Goal: Transaction & Acquisition: Purchase product/service

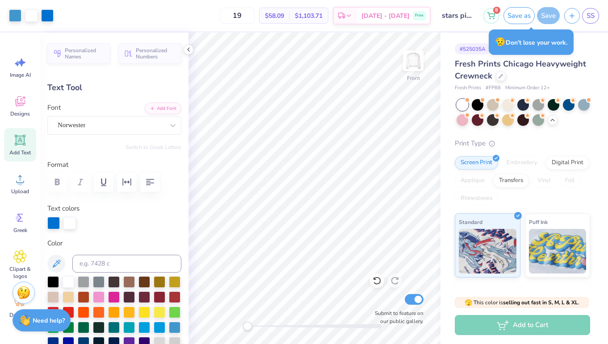
scroll to position [128, 0]
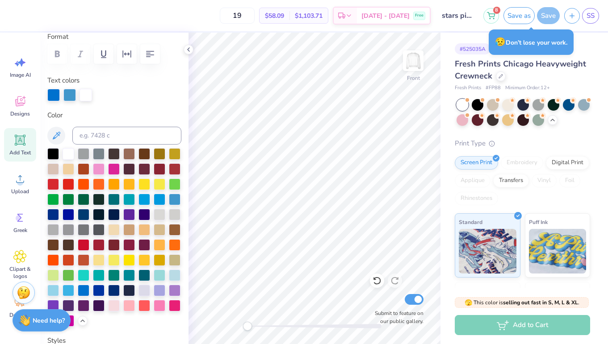
type input "0.0"
click at [47, 13] on div at bounding box center [47, 14] width 13 height 13
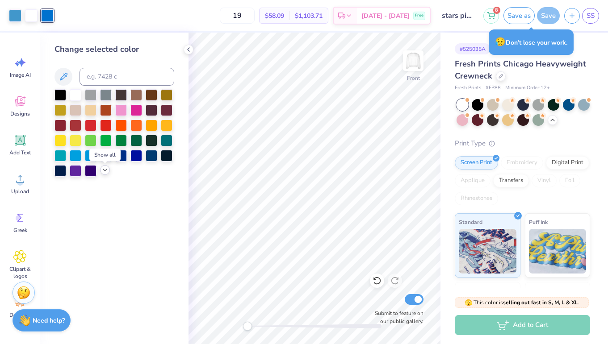
click at [103, 173] on icon at bounding box center [104, 170] width 7 height 7
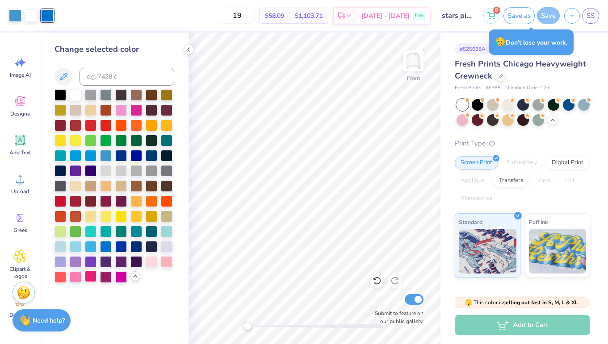
click at [91, 279] on div at bounding box center [91, 277] width 12 height 12
click at [17, 13] on div at bounding box center [15, 14] width 13 height 13
click at [122, 112] on div at bounding box center [121, 110] width 12 height 12
click at [76, 244] on div at bounding box center [76, 246] width 12 height 12
click at [49, 16] on div at bounding box center [47, 14] width 13 height 13
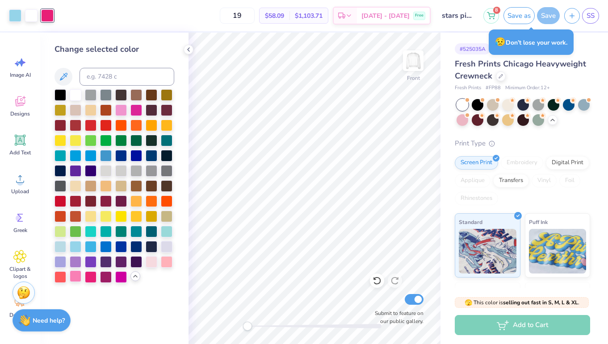
click at [78, 278] on div at bounding box center [76, 277] width 12 height 12
click at [13, 102] on icon at bounding box center [19, 101] width 13 height 13
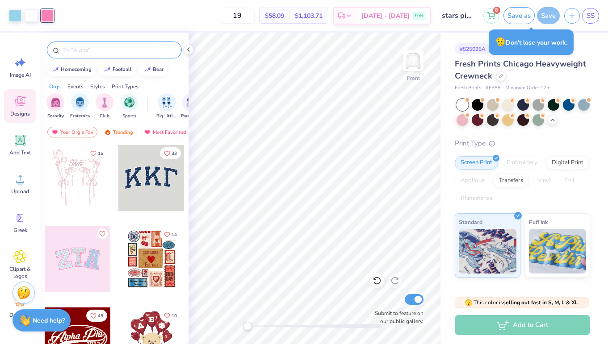
click at [101, 54] on div at bounding box center [114, 50] width 135 height 17
click at [105, 51] on input "text" at bounding box center [119, 50] width 114 height 9
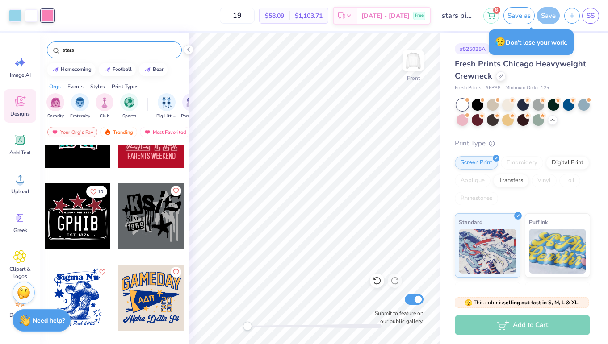
scroll to position [547, 0]
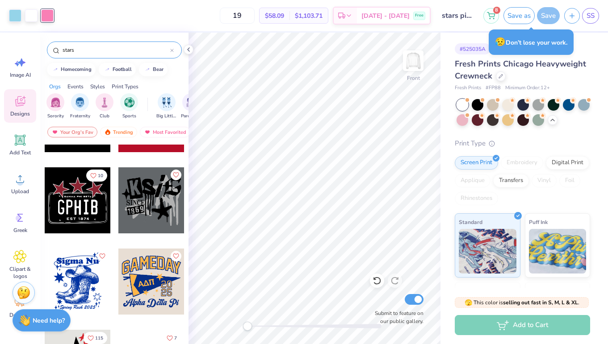
click at [109, 49] on input "stars" at bounding box center [116, 50] width 109 height 9
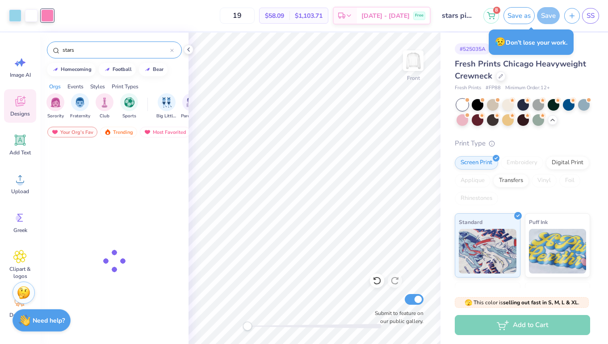
type input "stars"
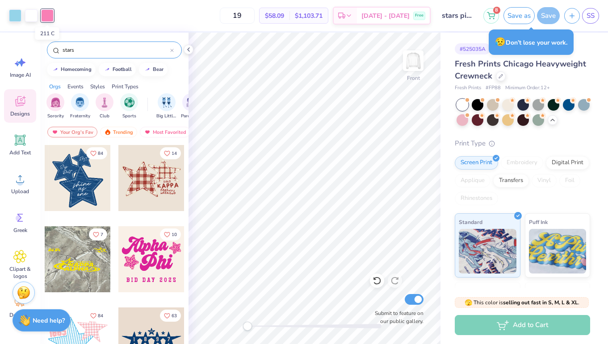
click at [47, 14] on div at bounding box center [47, 15] width 13 height 13
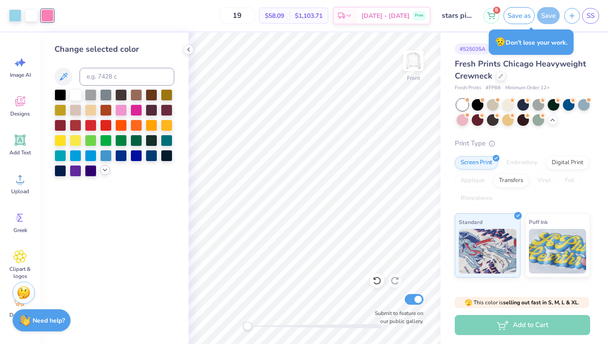
click at [101, 170] on div at bounding box center [105, 170] width 10 height 10
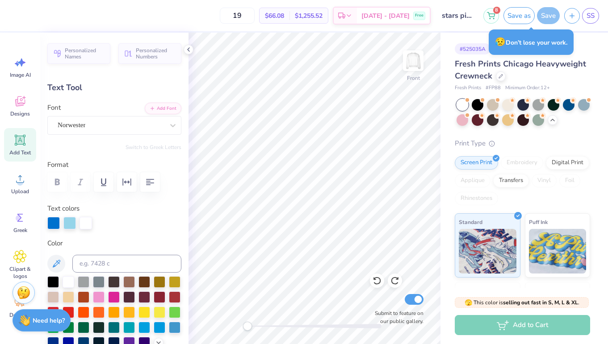
type input "0.0"
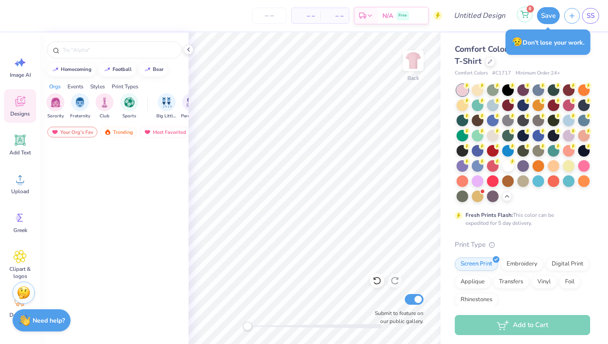
scroll to position [13223, 0]
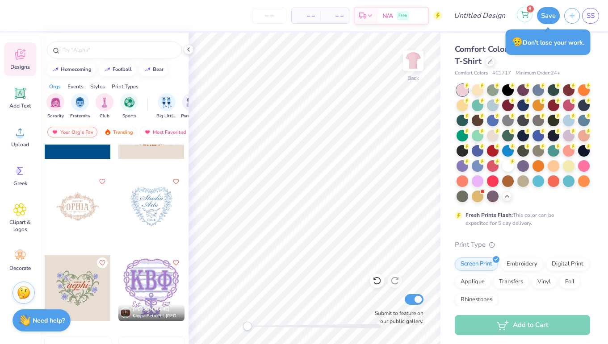
click at [523, 16] on icon at bounding box center [524, 14] width 8 height 7
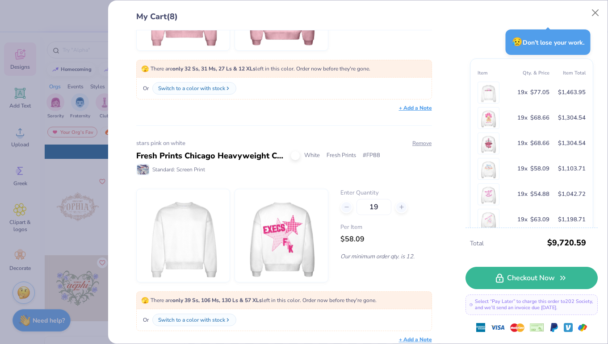
scroll to position [1518, 0]
